Goal: Use online tool/utility: Utilize a website feature to perform a specific function

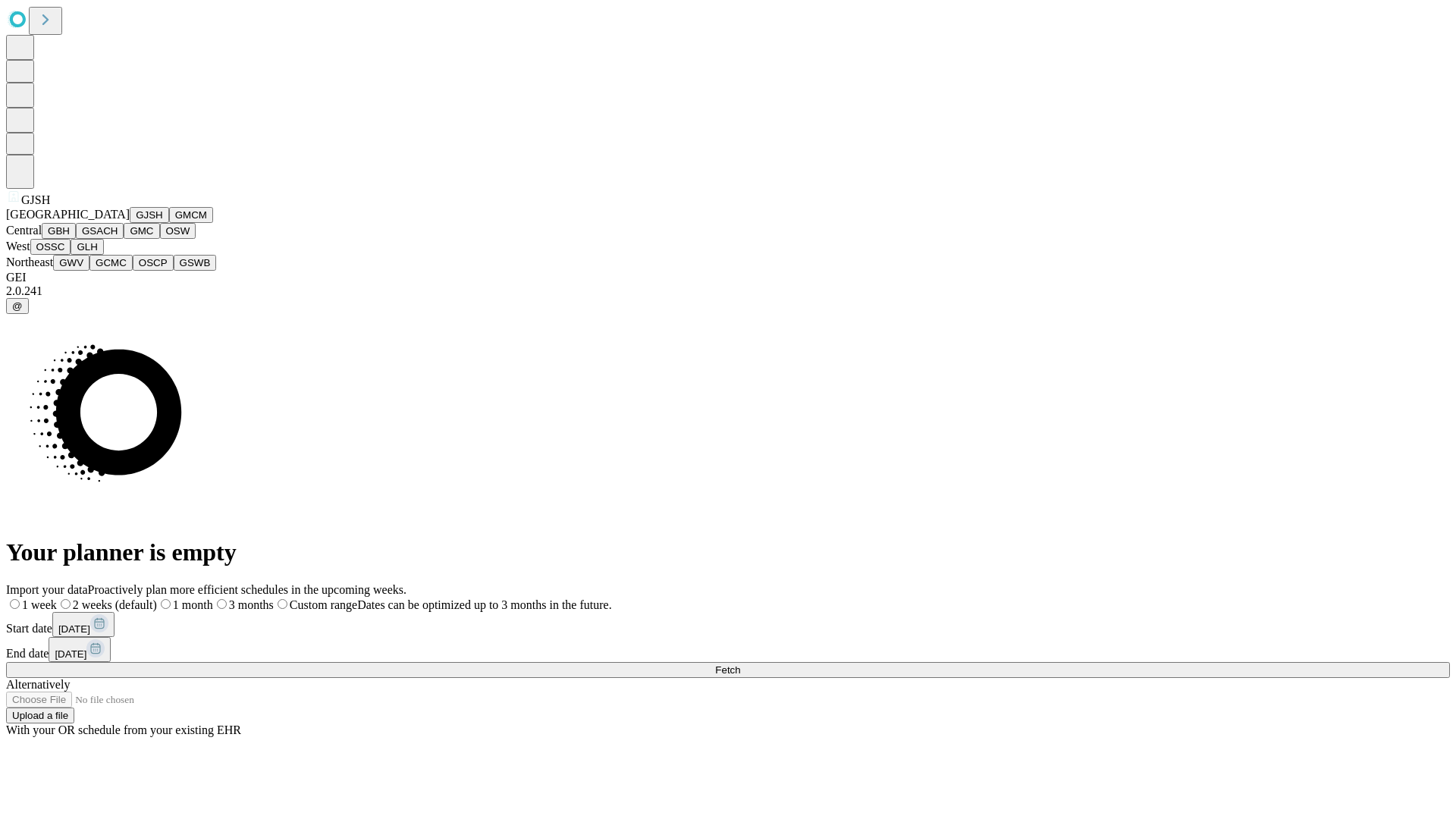
click at [130, 223] on button "GJSH" at bounding box center [149, 215] width 39 height 16
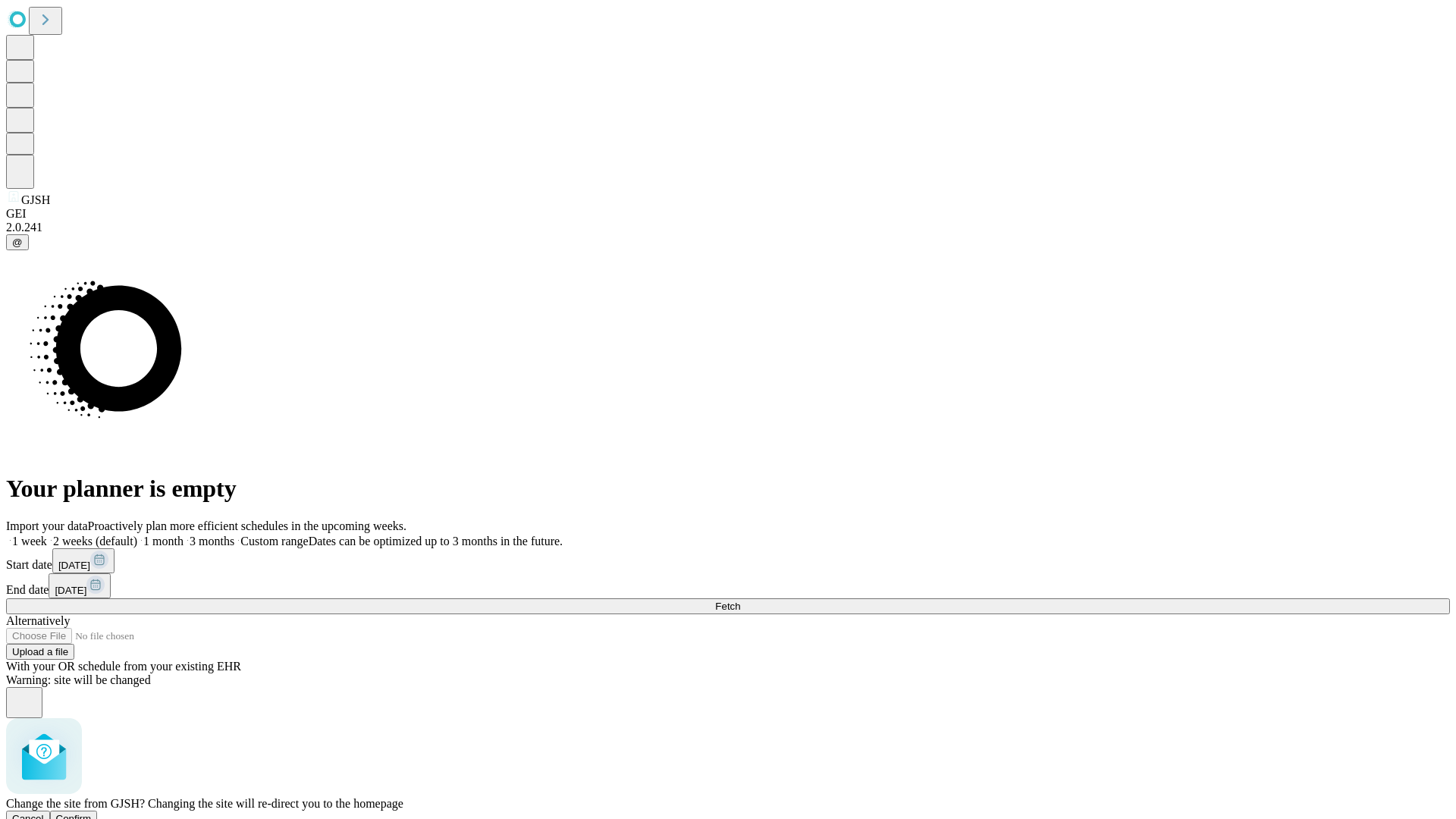
click at [92, 813] on span "Confirm" at bounding box center [74, 818] width 35 height 11
click at [184, 534] on label "1 month" at bounding box center [160, 541] width 46 height 13
click at [740, 600] on span "Fetch" at bounding box center [728, 606] width 25 height 11
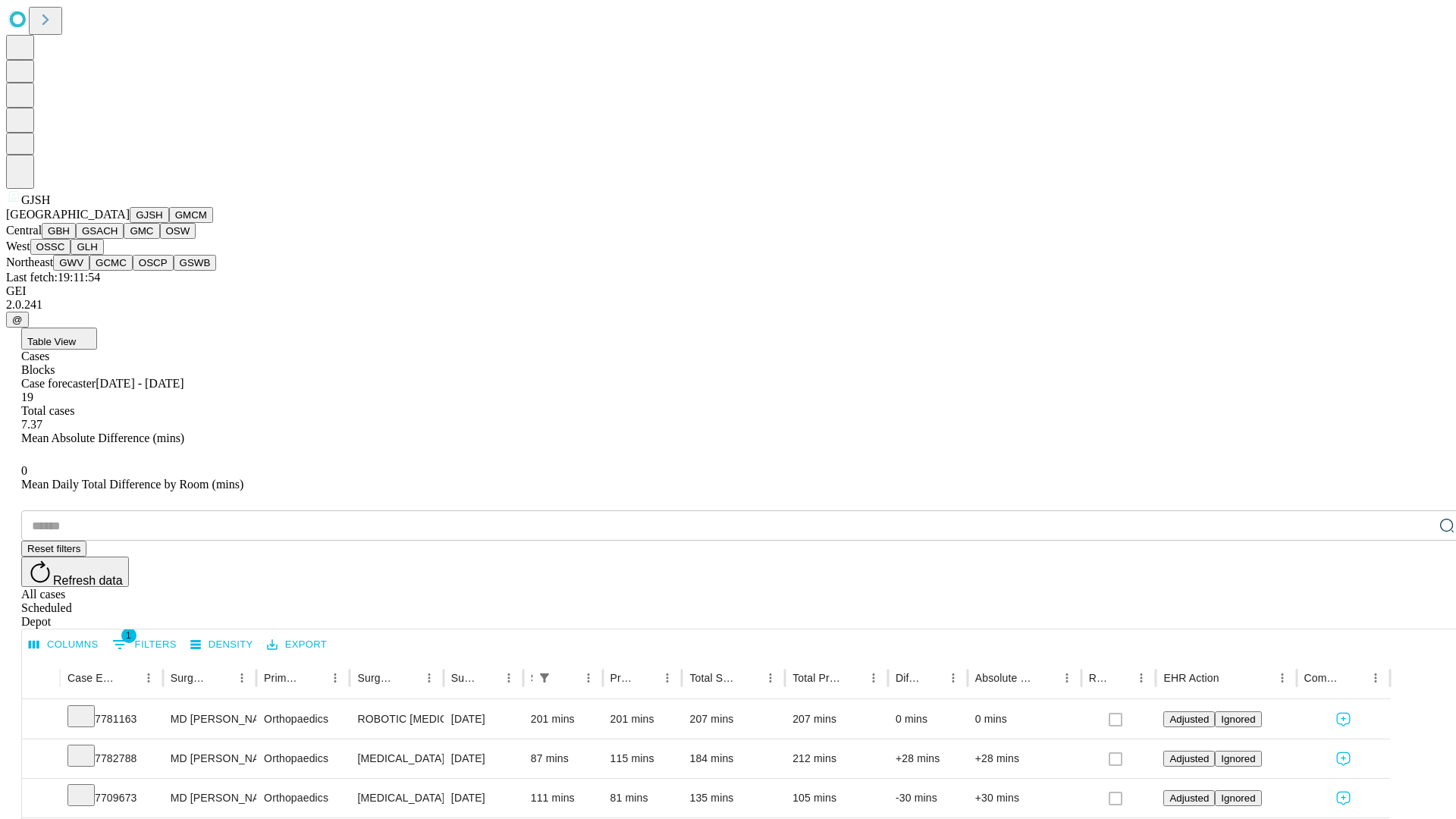
click at [170, 223] on button "GMCM" at bounding box center [192, 215] width 44 height 16
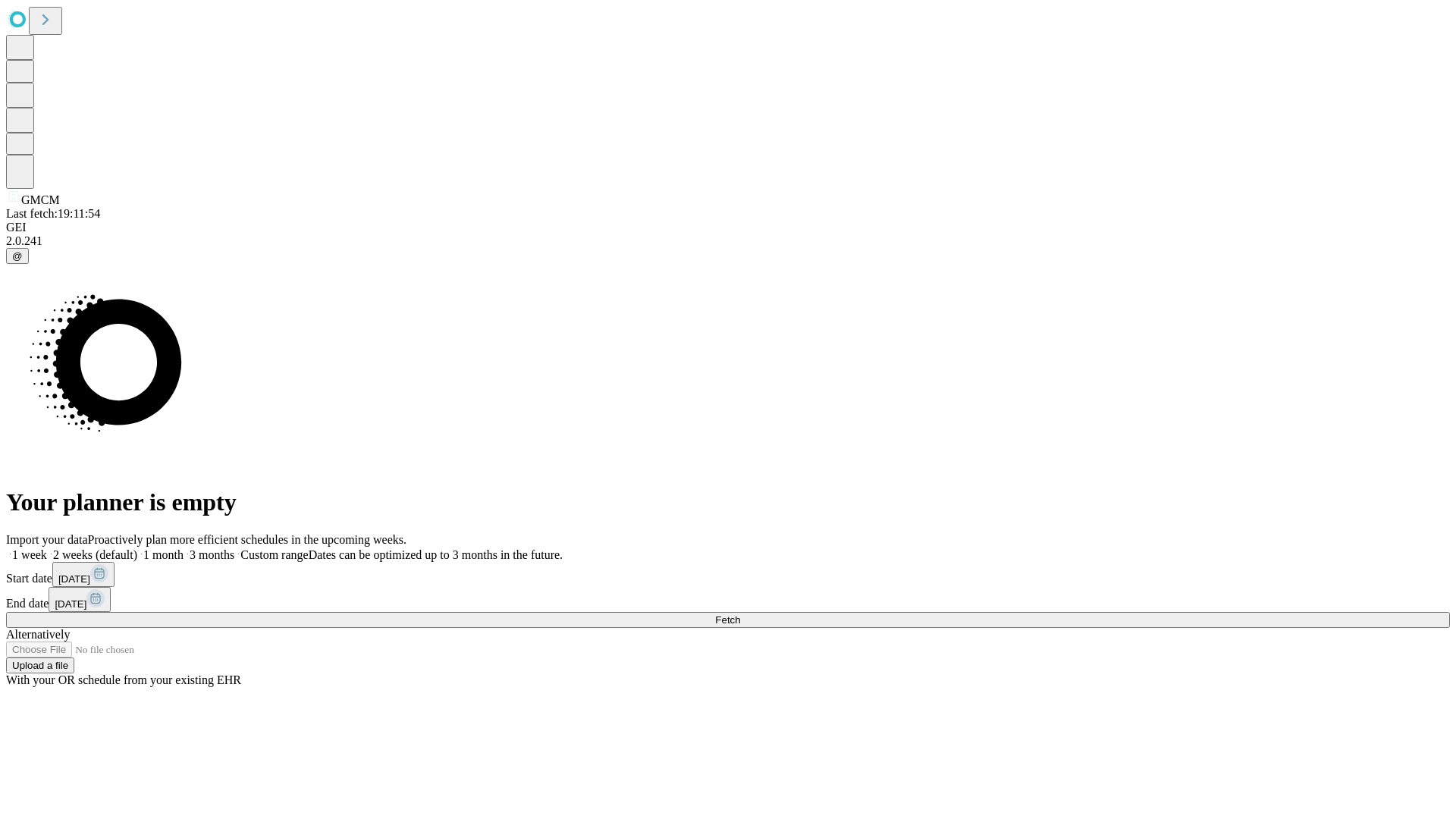
click at [184, 548] on label "1 month" at bounding box center [160, 555] width 46 height 13
click at [740, 614] on span "Fetch" at bounding box center [728, 620] width 25 height 11
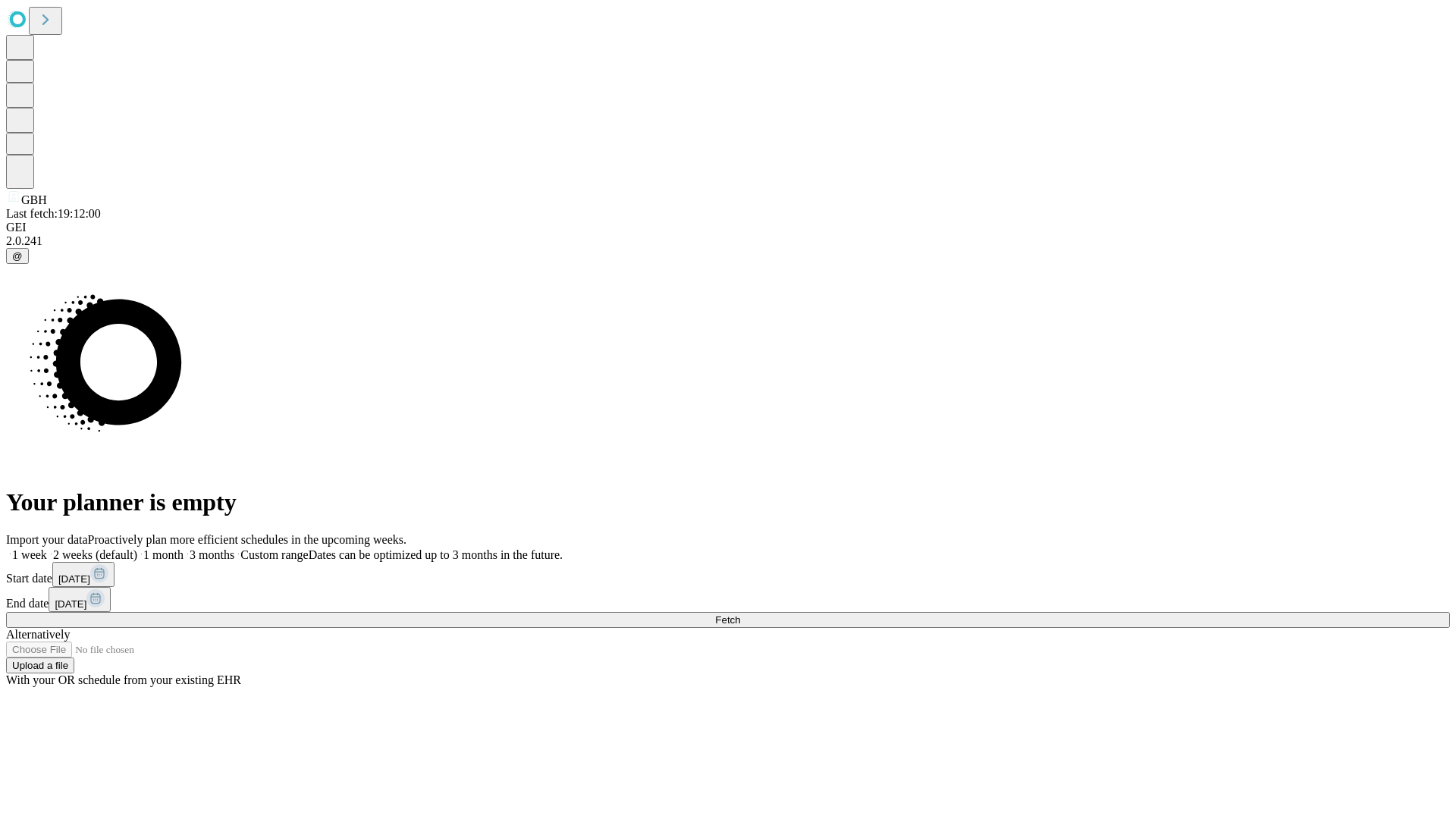
click at [184, 548] on label "1 month" at bounding box center [160, 555] width 46 height 13
click at [740, 614] on span "Fetch" at bounding box center [728, 620] width 25 height 11
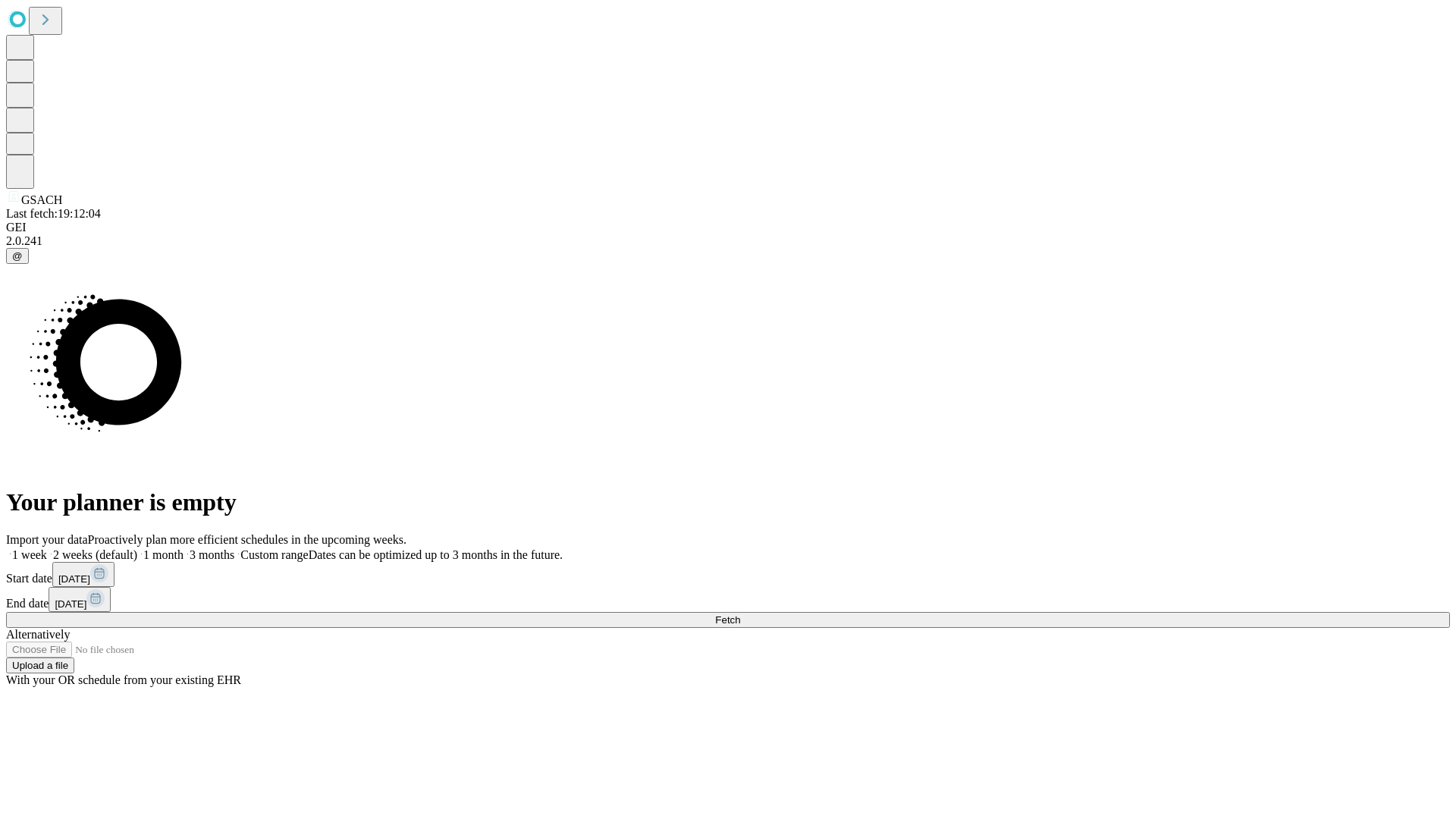
click at [184, 548] on label "1 month" at bounding box center [160, 555] width 46 height 13
click at [740, 614] on span "Fetch" at bounding box center [728, 620] width 25 height 11
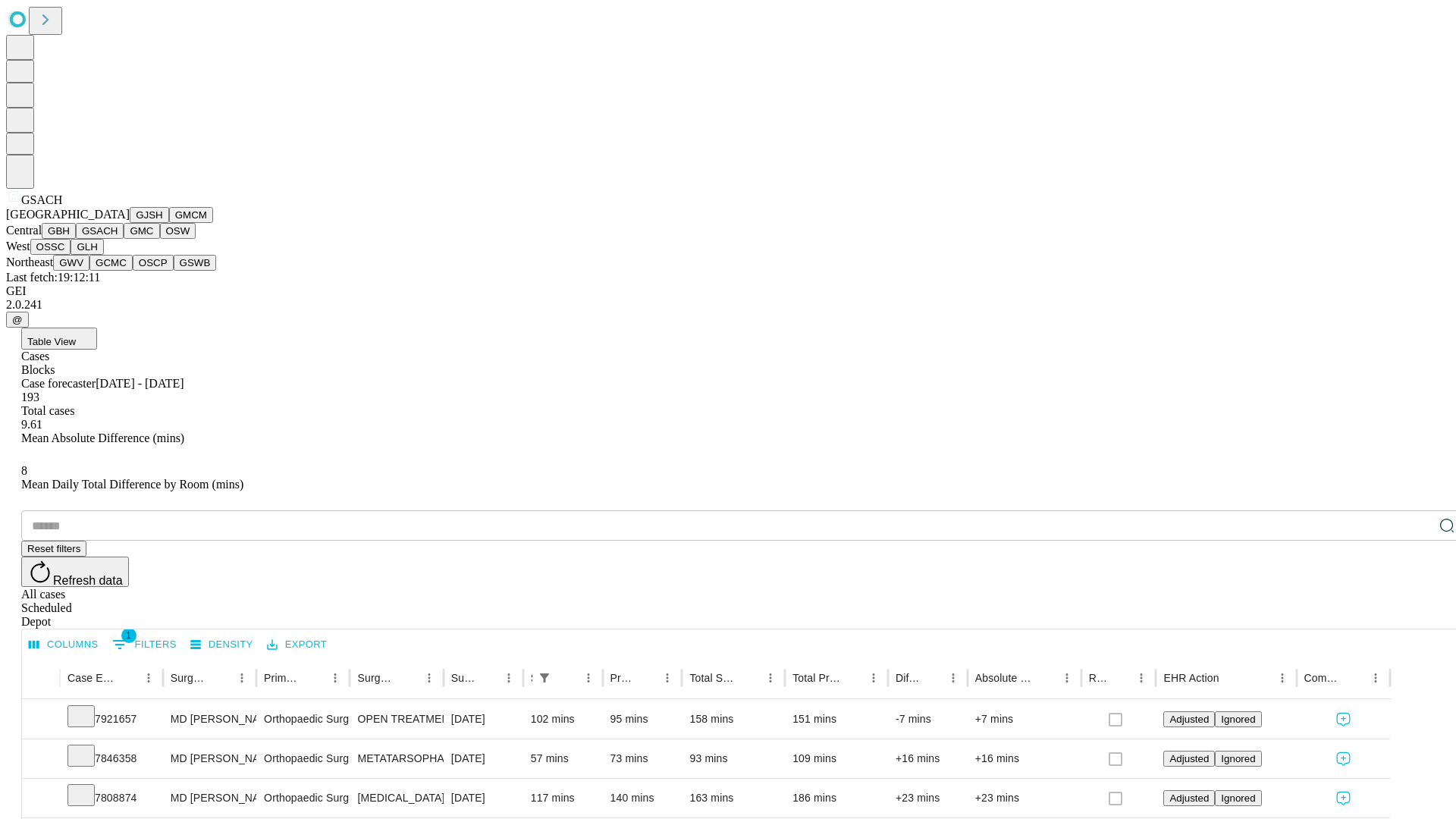
click at [124, 238] on button "GMC" at bounding box center [141, 231] width 35 height 16
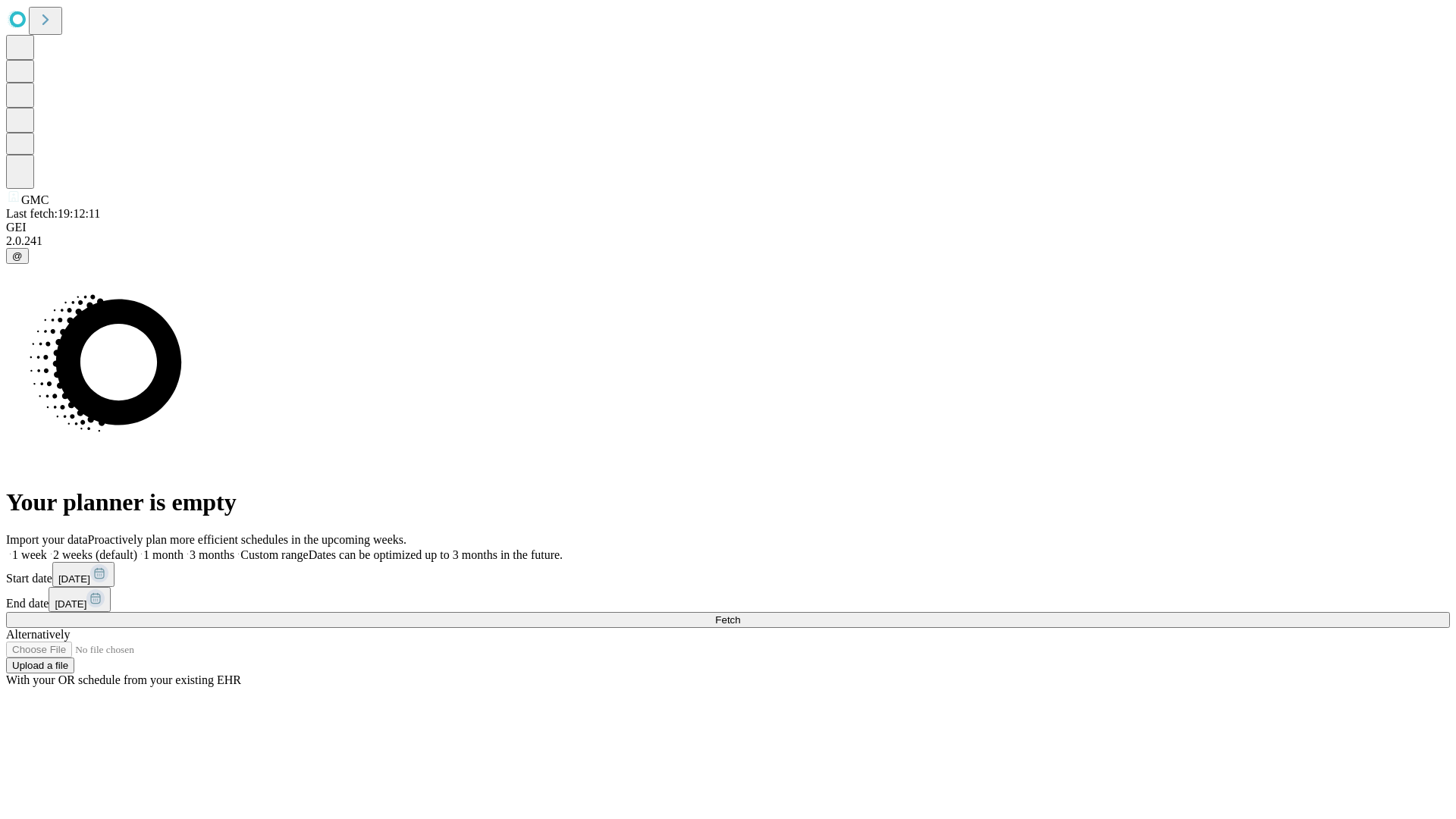
click at [184, 548] on label "1 month" at bounding box center [160, 555] width 46 height 13
click at [740, 614] on span "Fetch" at bounding box center [728, 620] width 25 height 11
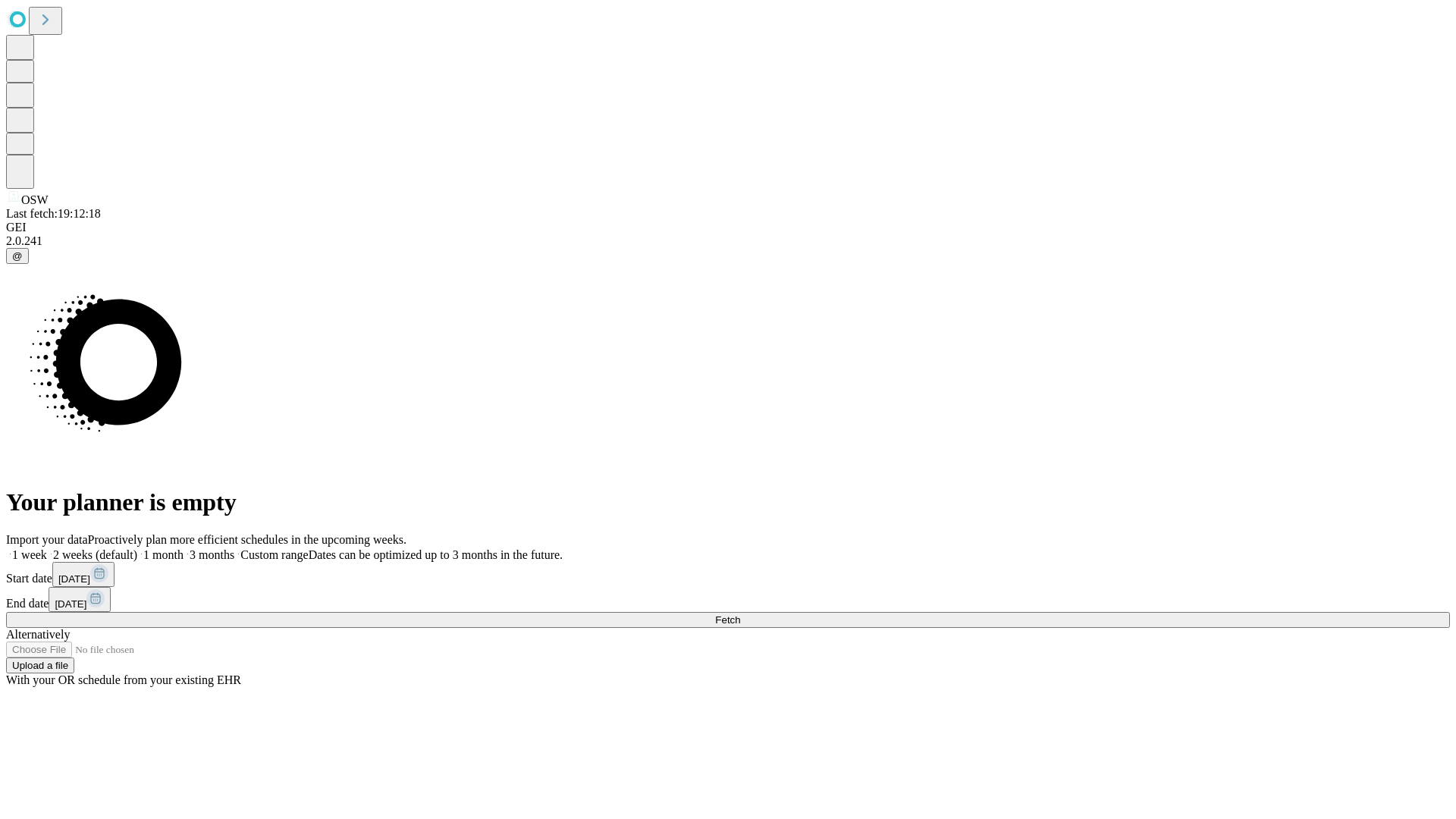
click at [184, 548] on label "1 month" at bounding box center [160, 555] width 46 height 13
click at [740, 614] on span "Fetch" at bounding box center [728, 620] width 25 height 11
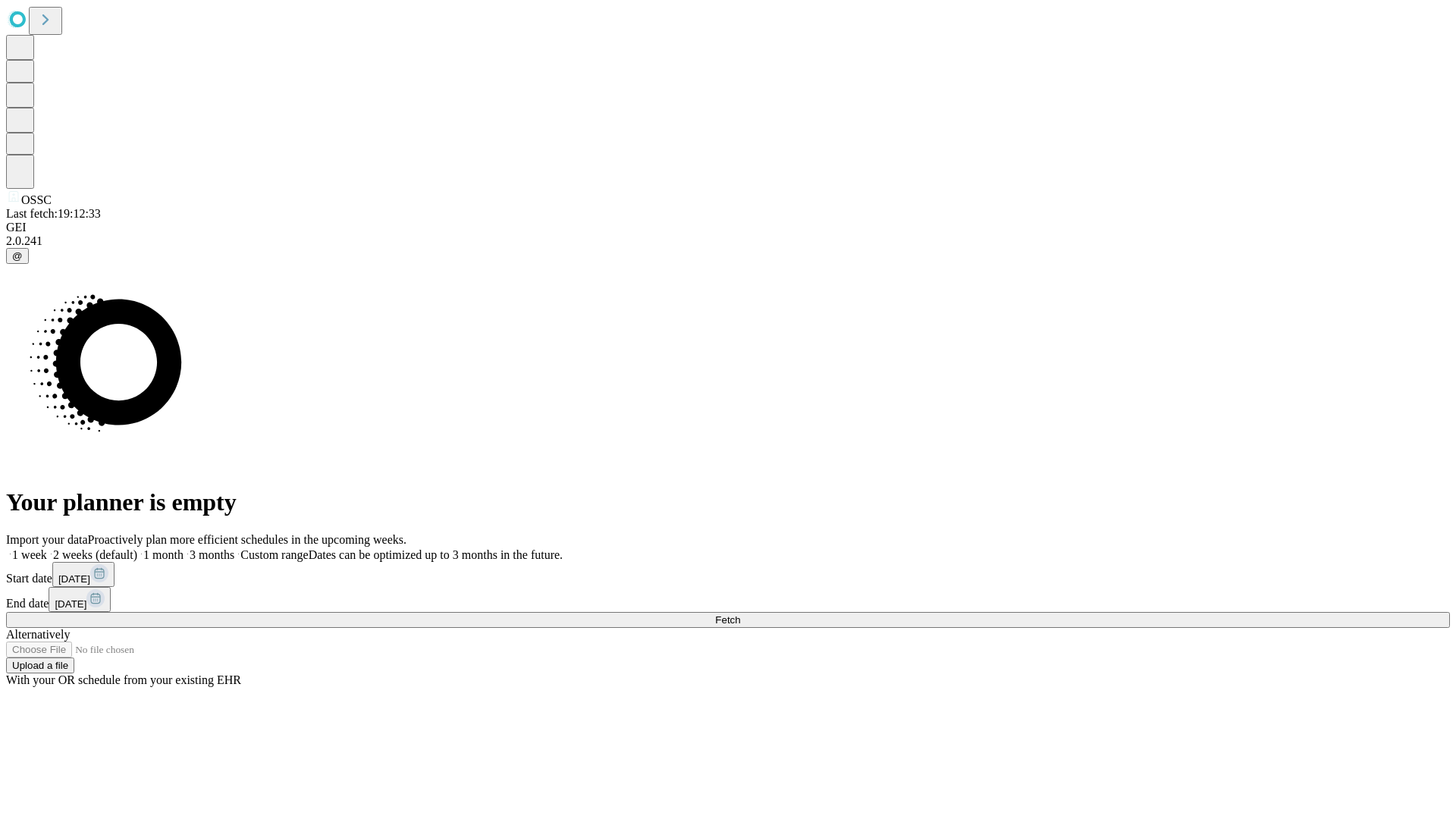
click at [184, 548] on label "1 month" at bounding box center [160, 555] width 46 height 13
click at [740, 614] on span "Fetch" at bounding box center [728, 620] width 25 height 11
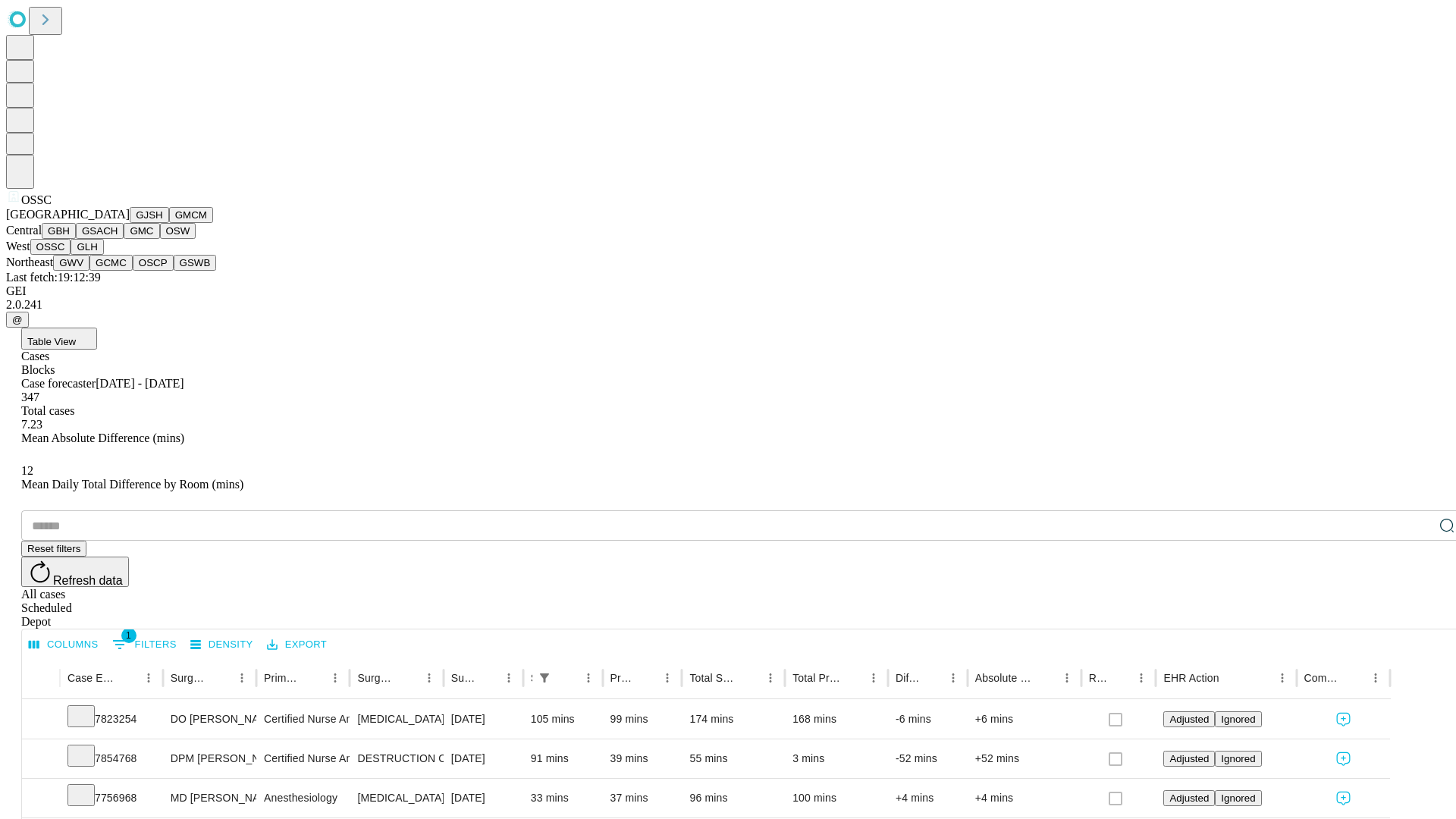
click at [103, 255] on button "GLH" at bounding box center [87, 246] width 33 height 16
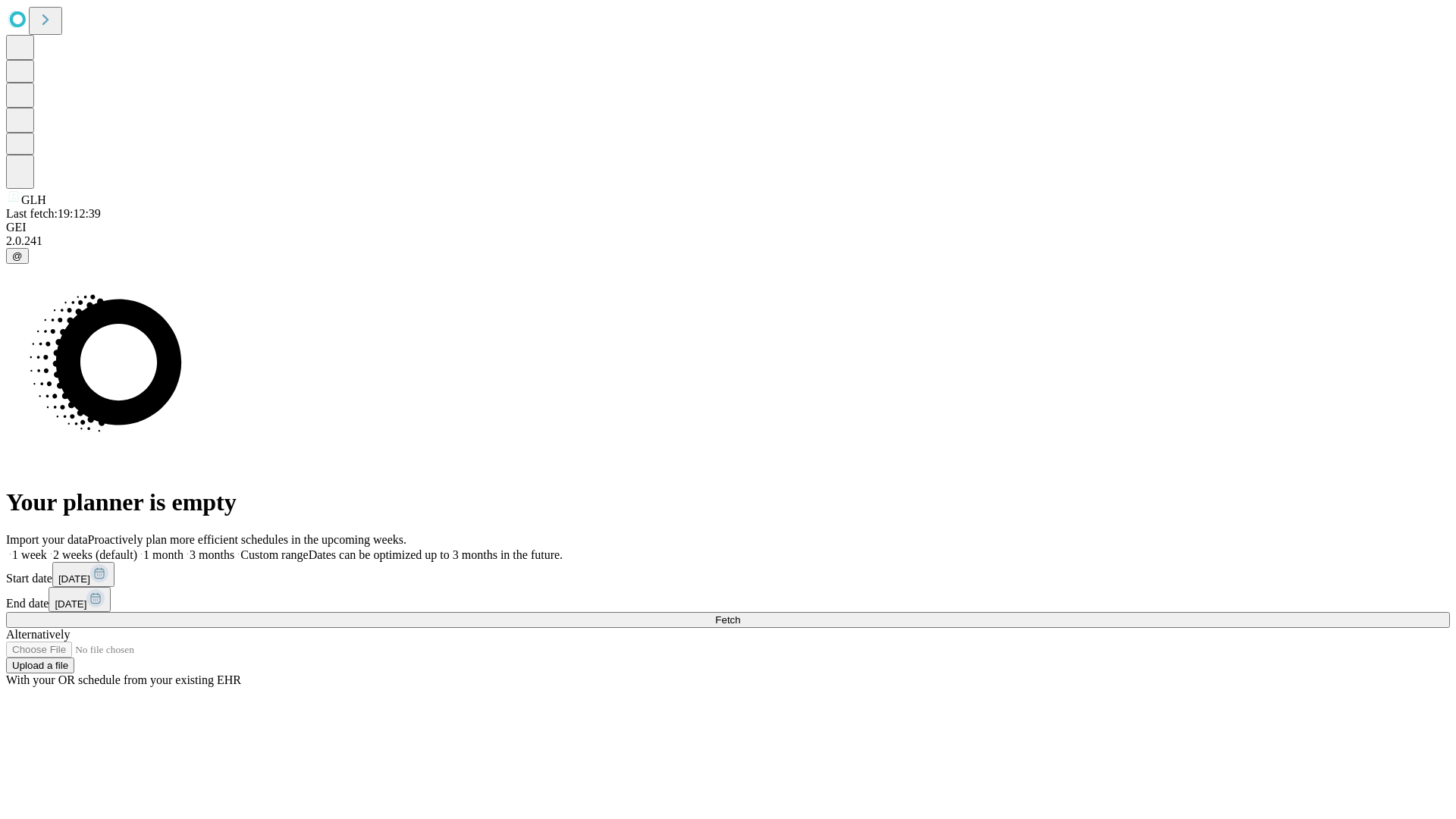
click at [184, 548] on label "1 month" at bounding box center [160, 555] width 46 height 13
click at [740, 614] on span "Fetch" at bounding box center [728, 620] width 25 height 11
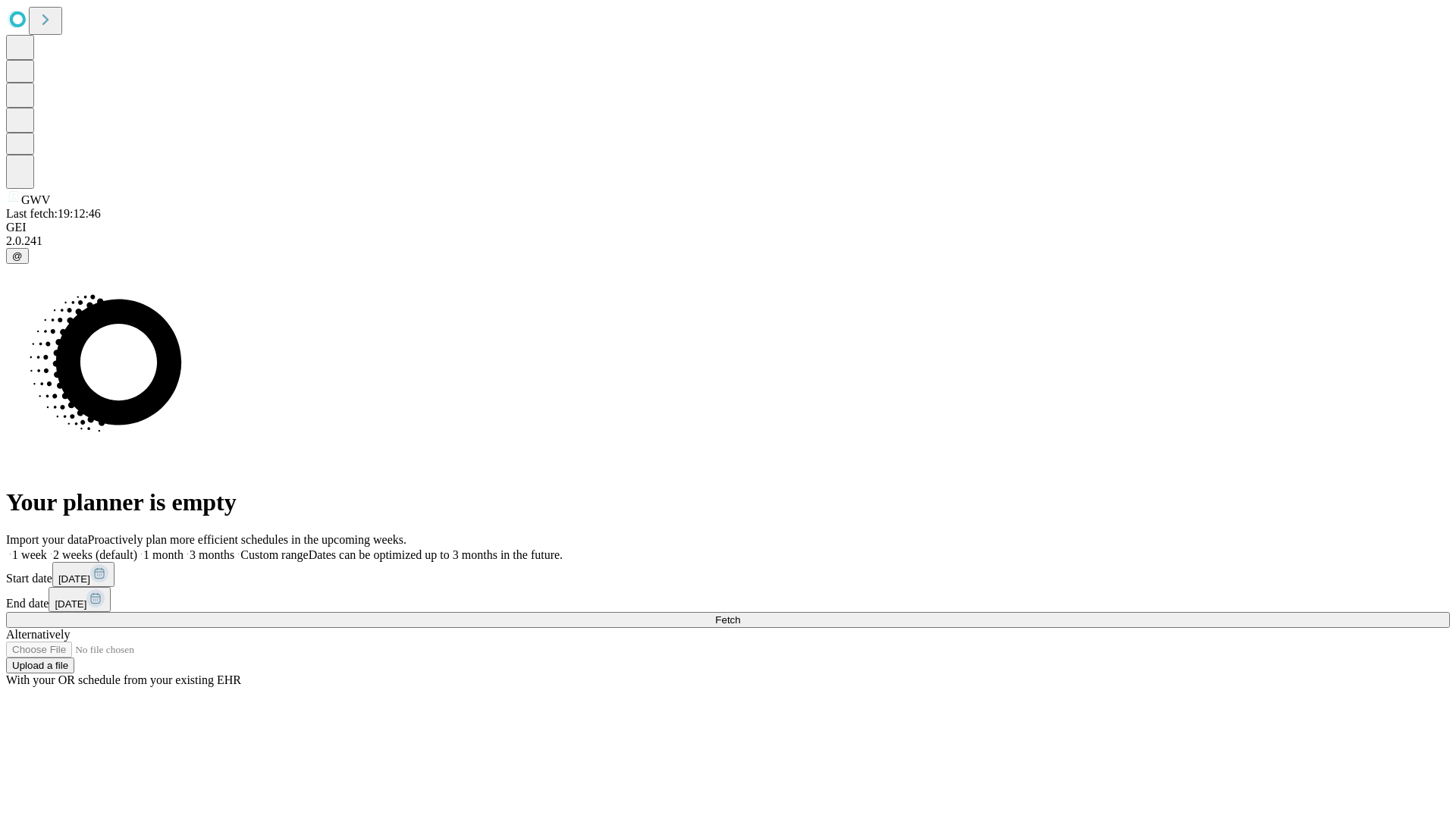
click at [740, 614] on span "Fetch" at bounding box center [728, 620] width 25 height 11
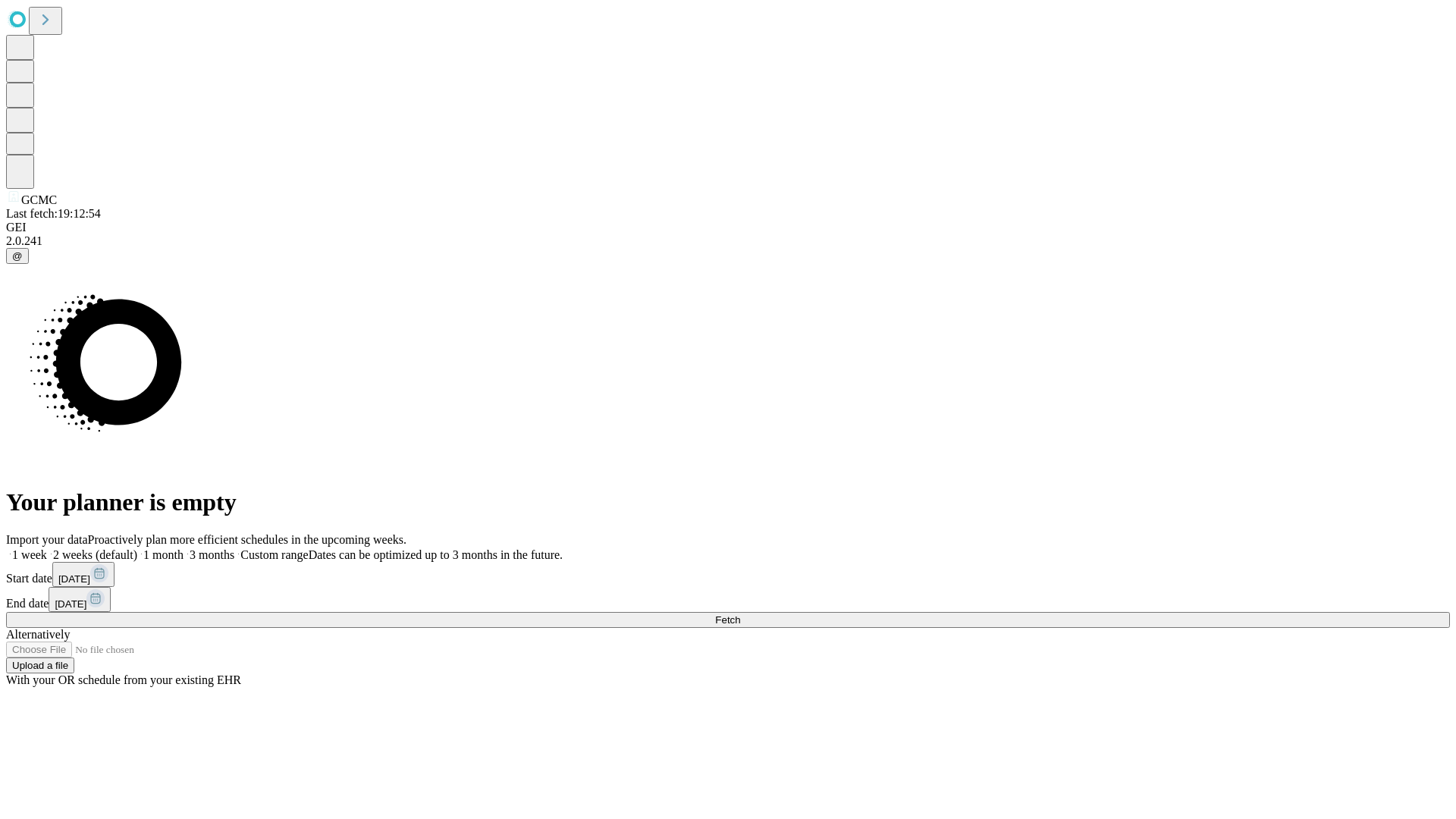
click at [184, 548] on label "1 month" at bounding box center [160, 555] width 46 height 13
click at [740, 614] on span "Fetch" at bounding box center [728, 620] width 25 height 11
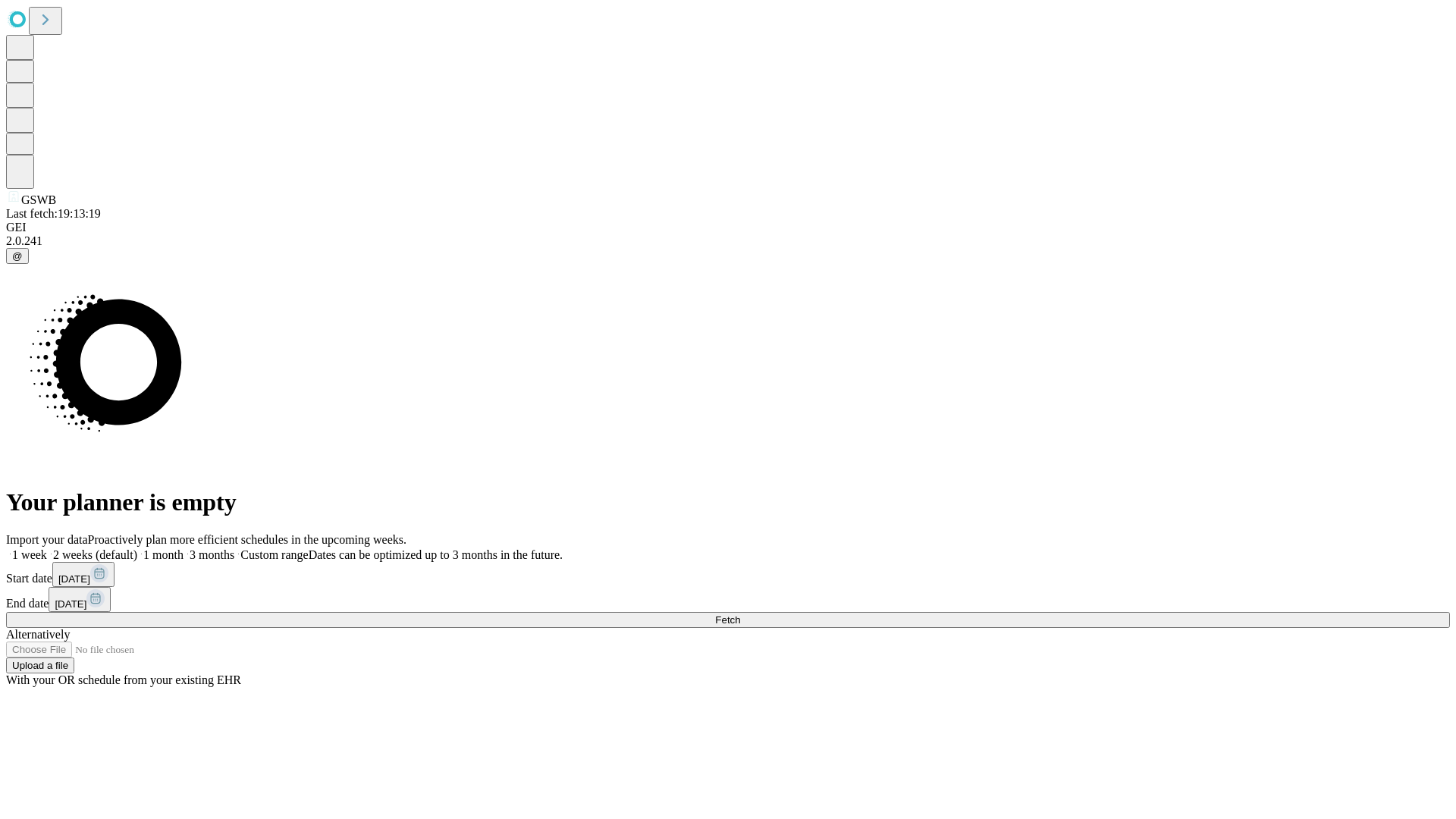
click at [184, 548] on label "1 month" at bounding box center [160, 555] width 46 height 13
click at [740, 614] on span "Fetch" at bounding box center [728, 620] width 25 height 11
